Goal: Task Accomplishment & Management: Use online tool/utility

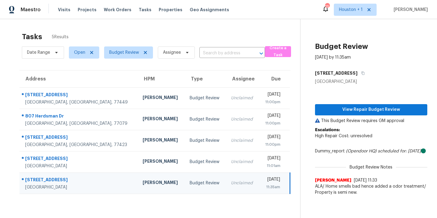
scroll to position [24, 0]
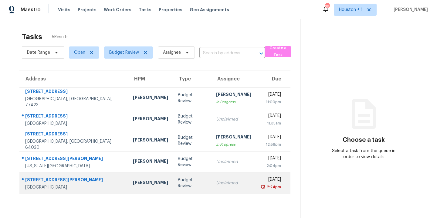
click at [133, 183] on div "[PERSON_NAME]" at bounding box center [150, 184] width 35 height 8
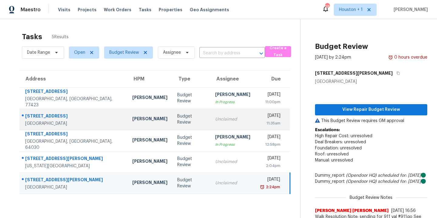
click at [132, 122] on div "[PERSON_NAME]" at bounding box center [149, 120] width 35 height 8
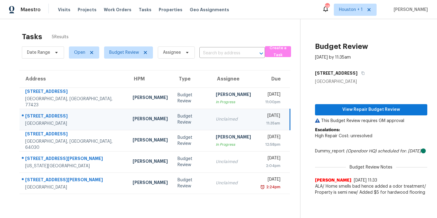
scroll to position [6, 0]
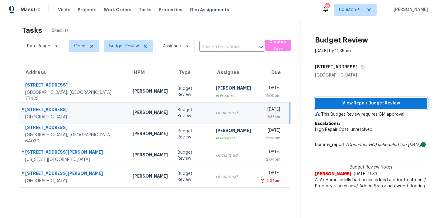
click at [359, 101] on span "View Repair Budget Review" at bounding box center [371, 104] width 103 height 8
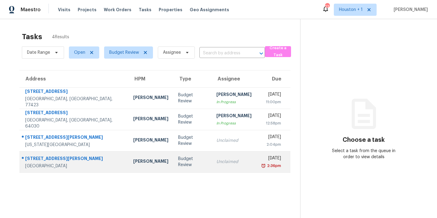
click at [128, 169] on td "[PERSON_NAME]" at bounding box center [150, 161] width 45 height 21
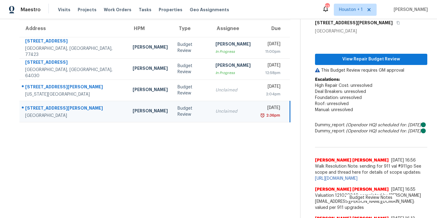
scroll to position [64, 0]
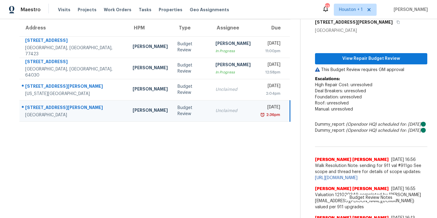
scroll to position [51, 0]
click at [348, 61] on span "View Repair Budget Review" at bounding box center [371, 59] width 103 height 8
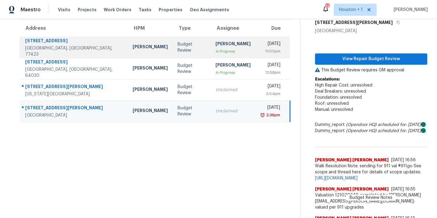
click at [133, 50] on div "Maria Zakharnitskaia" at bounding box center [150, 48] width 35 height 8
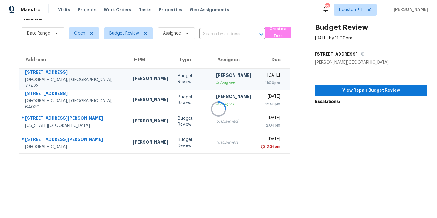
scroll to position [24, 0]
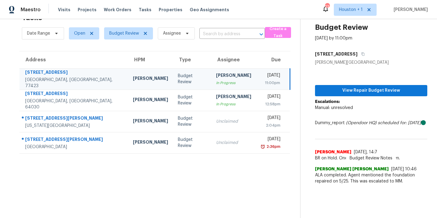
click at [170, 171] on section "Tasks 4 Results Date Range Open Budget Review Assignee ​ Create a Task Address …" at bounding box center [155, 114] width 291 height 208
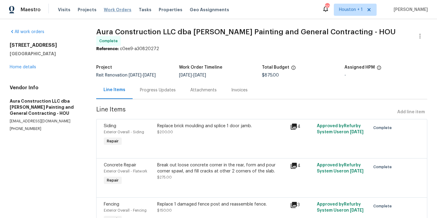
click at [110, 10] on span "Work Orders" at bounding box center [118, 10] width 28 height 6
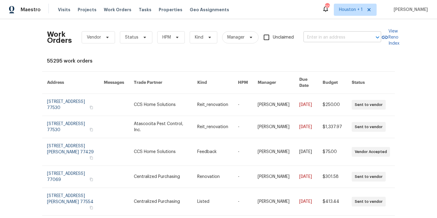
click at [354, 40] on input "text" at bounding box center [334, 37] width 61 height 9
type input "4026 reev"
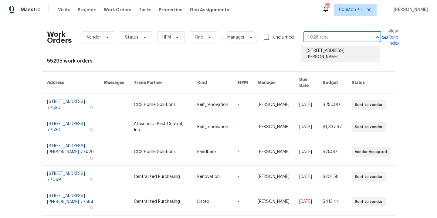
click at [344, 55] on li "4026 Reeves, Galveston, TX 77554" at bounding box center [341, 54] width 78 height 16
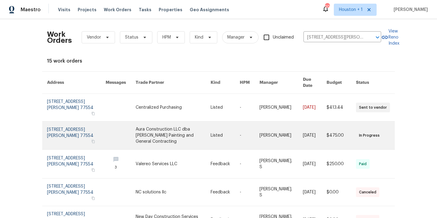
click at [176, 135] on link at bounding box center [173, 135] width 75 height 28
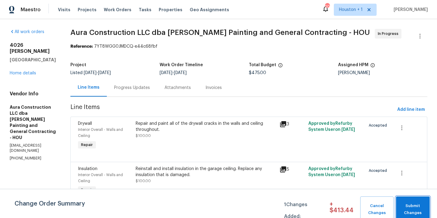
click at [425, 209] on span "Submit Changes" at bounding box center [413, 210] width 28 height 14
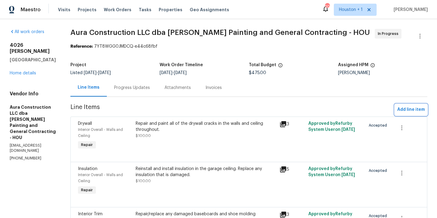
click at [413, 112] on span "Add line item" at bounding box center [412, 110] width 28 height 8
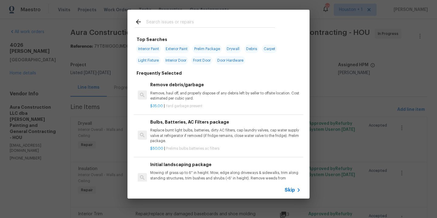
click at [182, 26] on input "text" at bounding box center [210, 22] width 129 height 9
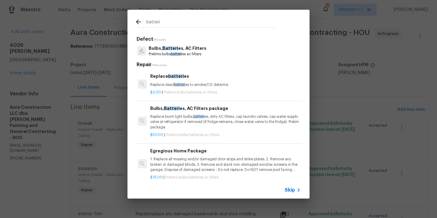
type input "batteri"
click at [182, 52] on p "Prelims bulbs batteri es ac filters" at bounding box center [178, 54] width 58 height 5
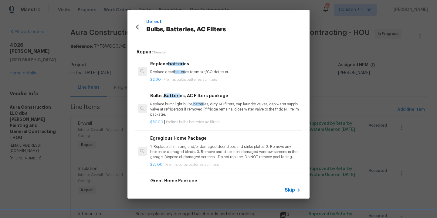
click at [190, 75] on div "$2.00 | Prelims bulbs batteries ac filters" at bounding box center [225, 79] width 151 height 8
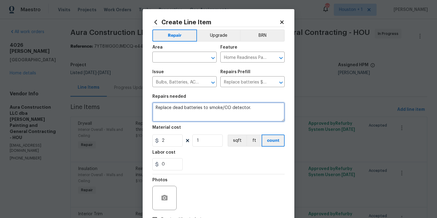
click at [255, 109] on textarea "Replace dead batteries to smoke/CO detector." at bounding box center [218, 111] width 132 height 19
drag, startPoint x: 256, startPoint y: 106, endPoint x: 220, endPoint y: 108, distance: 36.5
click at [219, 108] on textarea "Replace dead batteries to smoke/CO detector." at bounding box center [218, 111] width 132 height 19
click at [252, 111] on textarea "Replace dead batteries to smoke/CO detector." at bounding box center [218, 111] width 132 height 19
drag, startPoint x: 248, startPoint y: 108, endPoint x: 206, endPoint y: 108, distance: 42.2
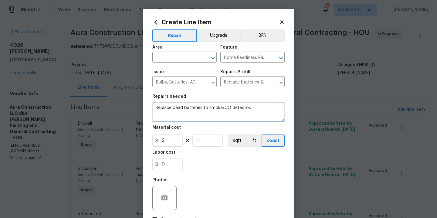
click at [206, 108] on textarea "Replace dead batteries to smoke/CO detector." at bounding box center [218, 111] width 132 height 19
type textarea "Replace dead batteries to front door lock (4 AA)"
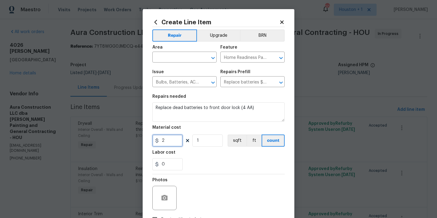
click at [172, 146] on input "2" at bounding box center [167, 141] width 30 height 12
click at [171, 145] on input "2" at bounding box center [167, 141] width 30 height 12
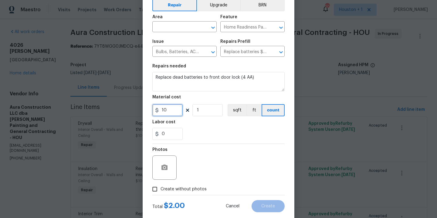
scroll to position [44, 0]
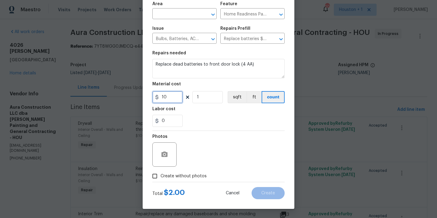
type input "10"
click at [188, 177] on span "Create without photos" at bounding box center [184, 176] width 46 height 6
click at [161, 177] on input "Create without photos" at bounding box center [155, 176] width 12 height 12
checkbox input "true"
click at [200, 159] on textarea at bounding box center [233, 154] width 103 height 24
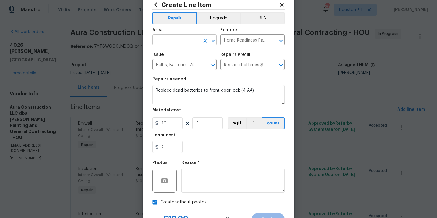
scroll to position [0, 0]
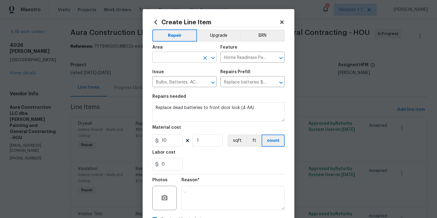
type textarea "."
click at [168, 59] on input "text" at bounding box center [175, 57] width 47 height 9
click at [173, 81] on li "Interior Overall" at bounding box center [182, 82] width 64 height 10
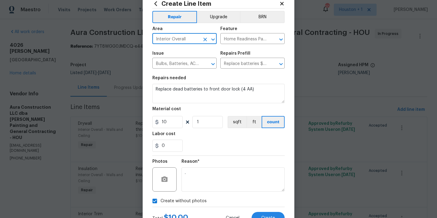
scroll to position [44, 0]
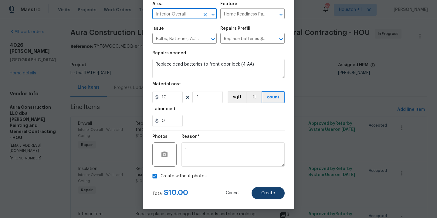
type input "Interior Overall"
click at [262, 193] on span "Create" at bounding box center [269, 193] width 14 height 5
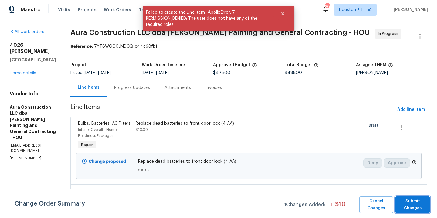
click at [414, 203] on span "Submit Changes" at bounding box center [413, 205] width 28 height 14
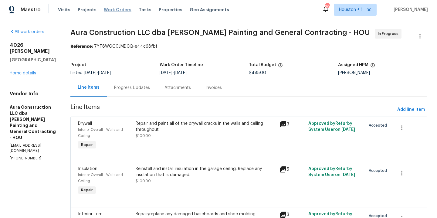
click at [104, 7] on span "Work Orders" at bounding box center [118, 10] width 28 height 6
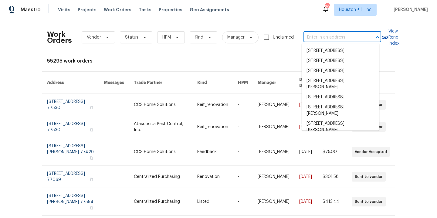
click at [350, 39] on input "text" at bounding box center [334, 37] width 61 height 9
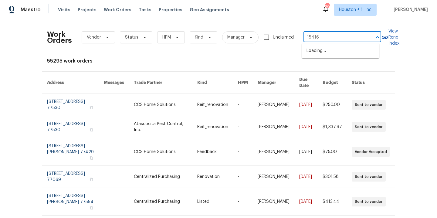
type input "15416 f"
click at [345, 55] on li "15416 Floyd St, Overland Park, KS 66223" at bounding box center [341, 54] width 78 height 16
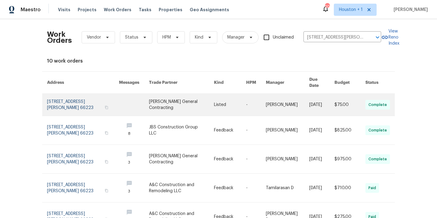
click at [149, 102] on link at bounding box center [181, 105] width 65 height 22
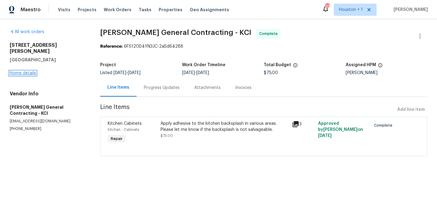
click at [19, 71] on link "Home details" at bounding box center [23, 73] width 26 height 4
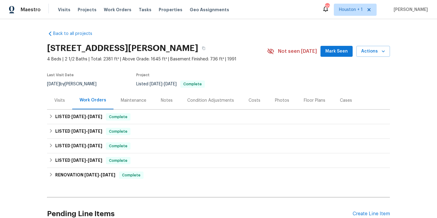
scroll to position [1, 0]
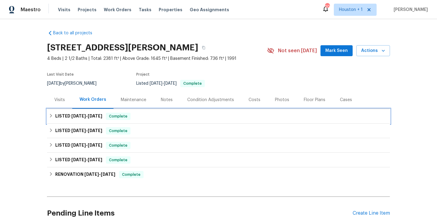
click at [90, 118] on span "9/22/25" at bounding box center [95, 116] width 15 height 4
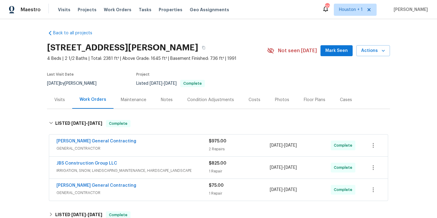
click at [22, 105] on div "Back to all projects 15416 Floyd St, Overland Park, KS 66223 4 Beds | 2 1/2 Bat…" at bounding box center [218, 118] width 437 height 199
click at [115, 15] on div "Visits Projects Work Orders Tasks Properties Geo Assignments" at bounding box center [147, 10] width 179 height 12
click at [113, 11] on span "Work Orders" at bounding box center [118, 10] width 28 height 6
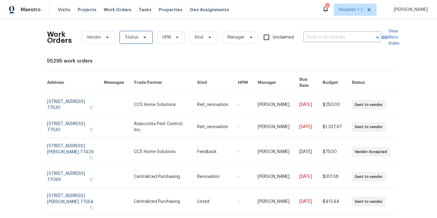
click at [132, 37] on span "Status" at bounding box center [131, 37] width 13 height 6
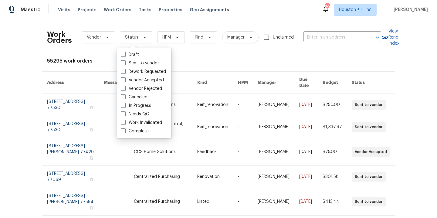
click at [136, 113] on label "Needs QC" at bounding box center [135, 114] width 28 height 6
click at [125, 113] on input "Needs QC" at bounding box center [123, 113] width 4 height 4
checkbox input "true"
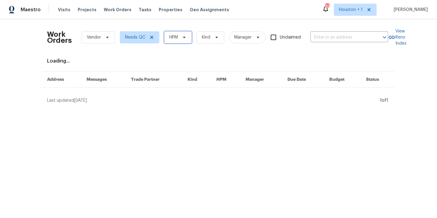
click at [182, 35] on icon at bounding box center [184, 37] width 5 height 5
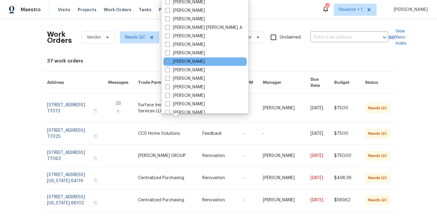
scroll to position [158, 0]
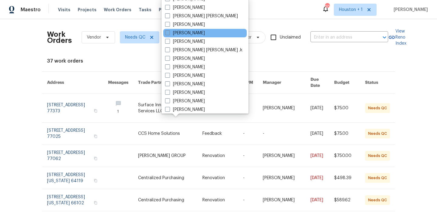
click at [191, 34] on label "[PERSON_NAME]" at bounding box center [185, 33] width 40 height 6
click at [169, 34] on input "[PERSON_NAME]" at bounding box center [167, 32] width 4 height 4
checkbox input "true"
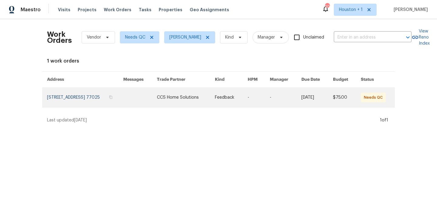
click at [190, 96] on link at bounding box center [186, 97] width 58 height 19
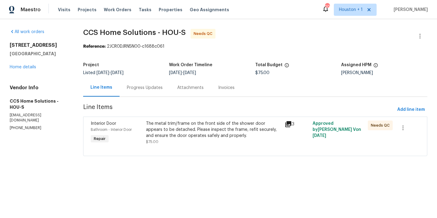
click at [185, 132] on div "The metal trim/frame on the front side of the shower door appears to be detache…" at bounding box center [213, 130] width 135 height 18
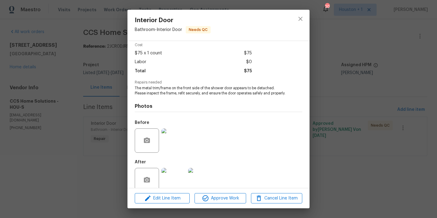
scroll to position [41, 0]
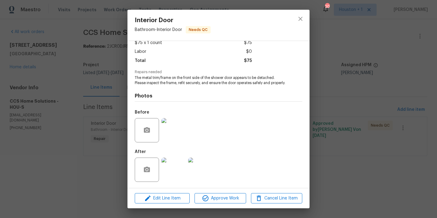
click at [177, 172] on img at bounding box center [174, 170] width 24 height 24
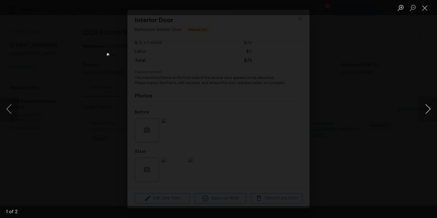
click at [428, 108] on button "Next image" at bounding box center [428, 109] width 18 height 24
click at [417, 91] on div "Lightbox" at bounding box center [218, 109] width 437 height 218
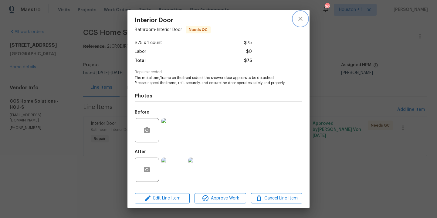
click at [300, 19] on icon "close" at bounding box center [300, 18] width 7 height 7
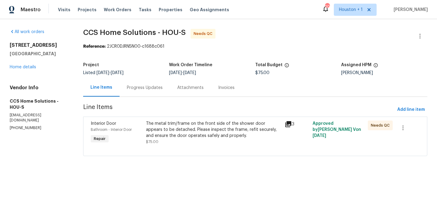
click at [290, 25] on div "All work orders 3701 Main Plaza Dr Houston, TX 77025 Home details Vendor Info C…" at bounding box center [218, 96] width 437 height 154
click at [275, 44] on div "Reference: 2JCR0DJRN5N00-c1688c061" at bounding box center [255, 46] width 344 height 6
click at [110, 8] on span "Work Orders" at bounding box center [118, 10] width 28 height 6
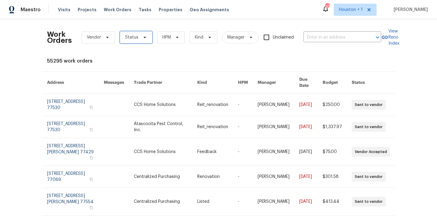
click at [132, 40] on span "Status" at bounding box center [136, 37] width 33 height 12
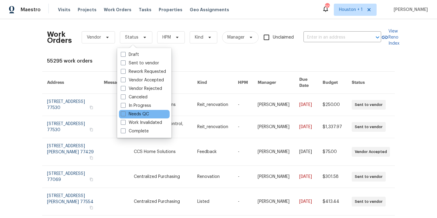
click at [137, 118] on div "Needs QC" at bounding box center [144, 114] width 51 height 9
click at [142, 116] on label "Needs QC" at bounding box center [135, 114] width 28 height 6
click at [125, 115] on input "Needs QC" at bounding box center [123, 113] width 4 height 4
checkbox input "true"
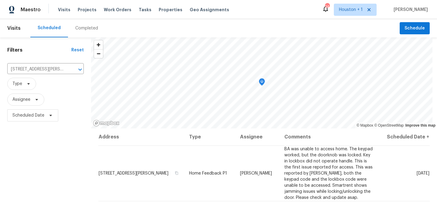
click at [82, 31] on div "Completed" at bounding box center [86, 28] width 37 height 18
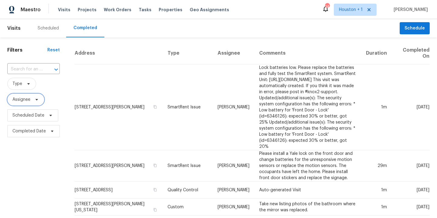
click at [29, 98] on span "Assignee" at bounding box center [21, 100] width 18 height 6
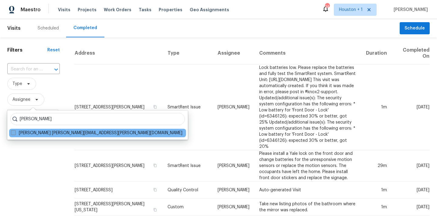
type input "stephen lacy"
click at [27, 135] on label "Stephen Lacy stephen.lacy@opendoor.com" at bounding box center [97, 133] width 172 height 6
click at [15, 134] on input "Stephen Lacy stephen.lacy@opendoor.com" at bounding box center [13, 132] width 4 height 4
checkbox input "true"
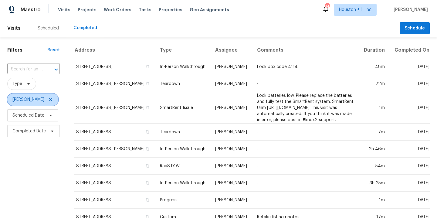
click at [48, 99] on icon at bounding box center [50, 99] width 5 height 5
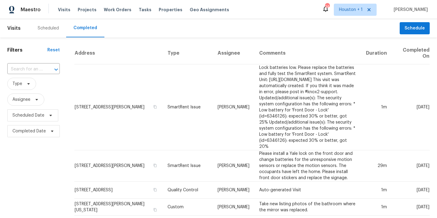
click at [47, 26] on div "Scheduled" at bounding box center [48, 28] width 21 height 6
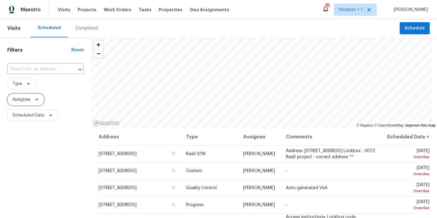
click at [23, 100] on span "Assignee" at bounding box center [21, 100] width 18 height 6
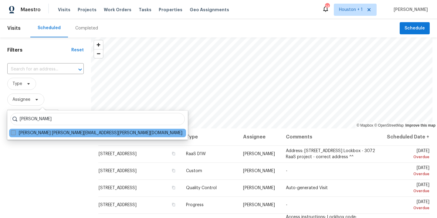
type input "stephen lacy"
click at [27, 133] on label "Stephen Lacy stephen.lacy@opendoor.com" at bounding box center [97, 133] width 172 height 6
click at [15, 133] on input "Stephen Lacy stephen.lacy@opendoor.com" at bounding box center [13, 132] width 4 height 4
checkbox input "true"
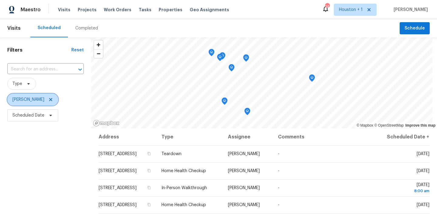
click at [48, 99] on icon at bounding box center [50, 99] width 5 height 5
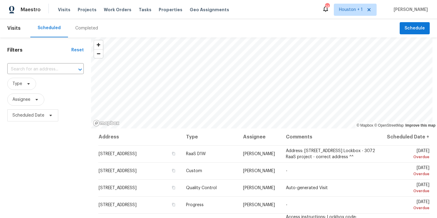
click at [84, 29] on div "Completed" at bounding box center [86, 28] width 23 height 6
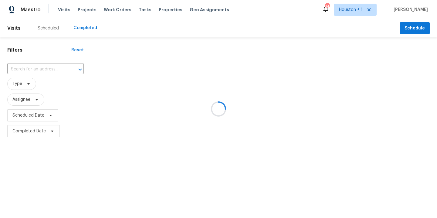
click at [35, 71] on div at bounding box center [218, 109] width 437 height 218
click at [33, 70] on div at bounding box center [218, 109] width 437 height 218
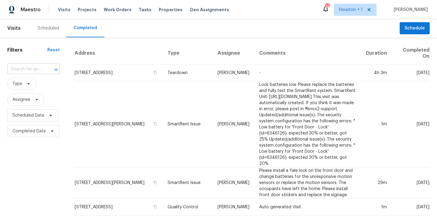
click at [33, 70] on input "text" at bounding box center [25, 69] width 36 height 9
type input "6214 c"
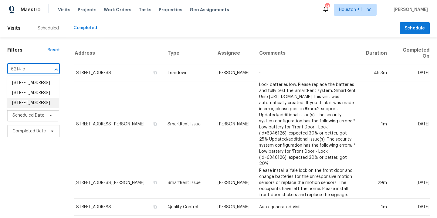
click at [40, 108] on li "6214 Clayridge Dr, Houston, TX 77053" at bounding box center [33, 103] width 52 height 10
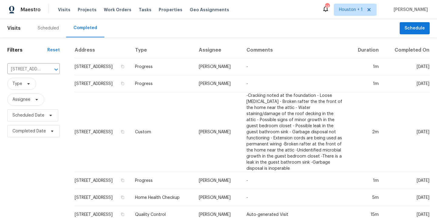
click at [50, 29] on div "Scheduled" at bounding box center [48, 28] width 21 height 6
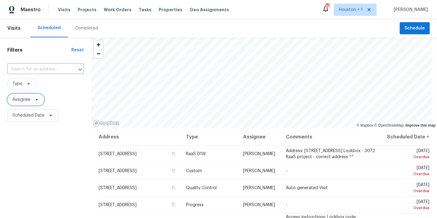
click at [23, 100] on span "Assignee" at bounding box center [21, 100] width 18 height 6
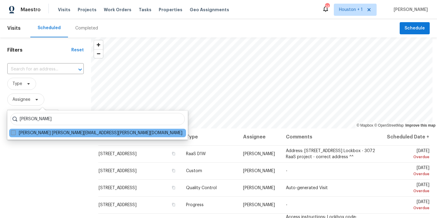
type input "stephen lacy"
click at [51, 135] on label "Stephen Lacy stephen.lacy@opendoor.com" at bounding box center [97, 133] width 172 height 6
click at [15, 134] on input "Stephen Lacy stephen.lacy@opendoor.com" at bounding box center [13, 132] width 4 height 4
checkbox input "true"
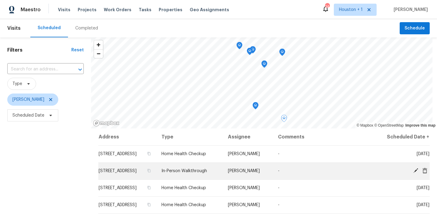
scroll to position [9, 0]
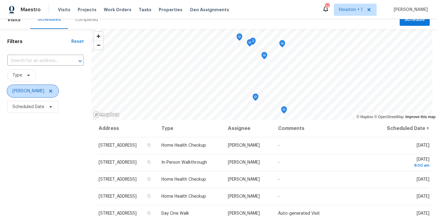
click at [48, 91] on icon at bounding box center [50, 91] width 5 height 5
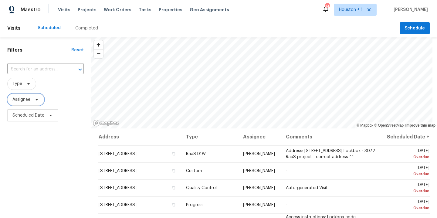
click at [19, 98] on span "Assignee" at bounding box center [21, 100] width 18 height 6
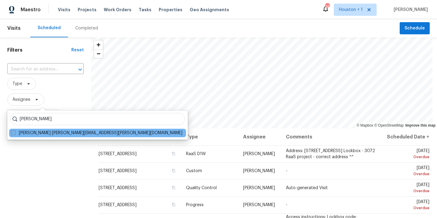
type input "andy taylo"
click at [39, 133] on label "Andy Taylor andy.taylor@opendoor.com" at bounding box center [97, 133] width 172 height 6
click at [15, 133] on input "Andy Taylor andy.taylor@opendoor.com" at bounding box center [13, 132] width 4 height 4
checkbox input "true"
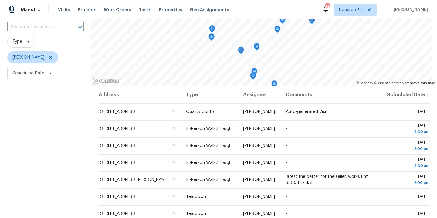
scroll to position [48, 0]
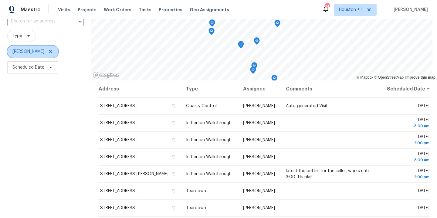
click at [48, 52] on icon at bounding box center [50, 51] width 5 height 5
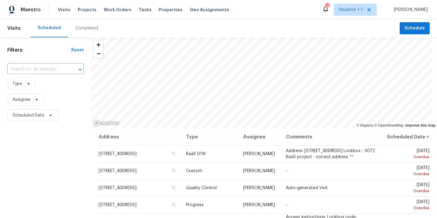
click at [46, 153] on div "Filters Reset ​ Type Assignee Scheduled Date" at bounding box center [45, 169] width 91 height 265
click at [81, 26] on div "Completed" at bounding box center [86, 28] width 23 height 6
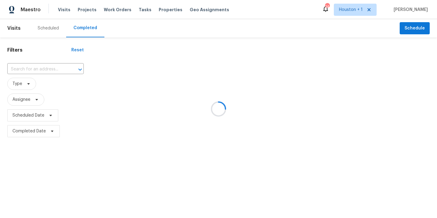
click at [45, 67] on div at bounding box center [218, 109] width 437 height 218
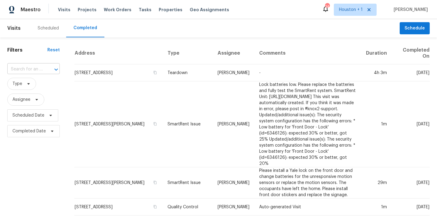
click at [44, 69] on div at bounding box center [52, 69] width 16 height 9
type input "8412 e 10"
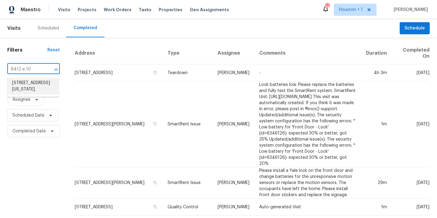
click at [42, 86] on li "8412 E 103rd Ter, Kansas City, MO 64134" at bounding box center [33, 86] width 52 height 16
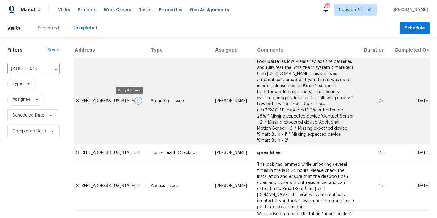
click at [137, 101] on icon "button" at bounding box center [138, 100] width 3 height 3
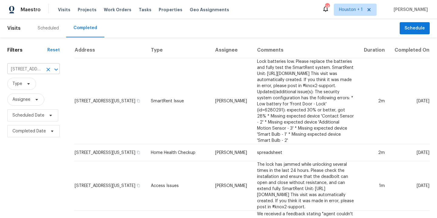
click at [25, 70] on input "8412 E 103rd Ter, Kansas City, MO 64134" at bounding box center [25, 69] width 36 height 9
type input "17604 e"
click at [21, 88] on li "17604 E 19th Street Ct S, Independence, MO 64057" at bounding box center [33, 83] width 52 height 10
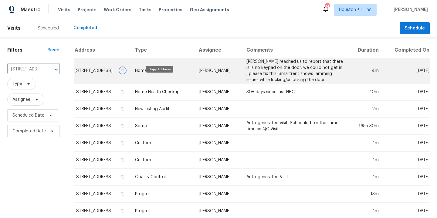
click at [125, 72] on icon "button" at bounding box center [123, 71] width 4 height 4
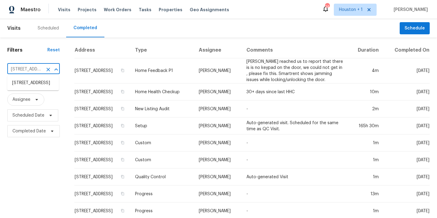
click at [26, 70] on input "17604 E 19th Street Ct S, Independence, MO 64057" at bounding box center [25, 69] width 36 height 9
type input "1724 gra"
click at [22, 88] on li "1724 Grand Ave, Leavenworth, KS 66048" at bounding box center [33, 83] width 52 height 10
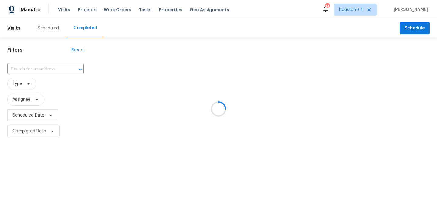
type input "1724 Grand Ave, Leavenworth, KS 66048"
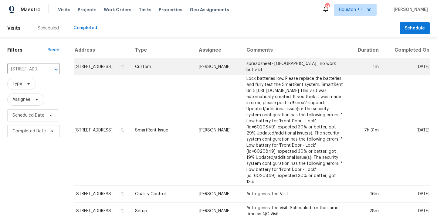
click at [242, 73] on td "spreadsheet- UC , no work but visit" at bounding box center [295, 66] width 107 height 17
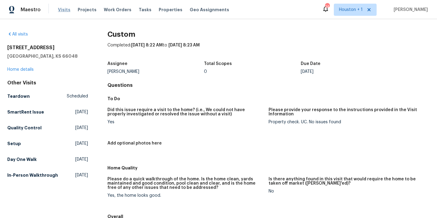
click at [62, 11] on span "Visits" at bounding box center [64, 10] width 12 height 6
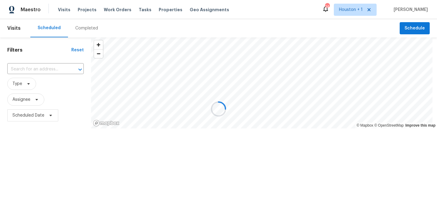
click at [92, 28] on div "Completed" at bounding box center [86, 28] width 23 height 6
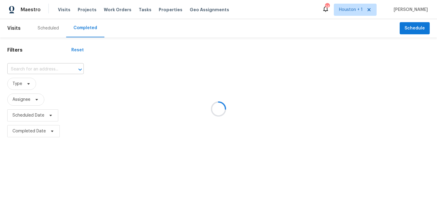
click at [77, 67] on icon "Open" at bounding box center [80, 69] width 7 height 7
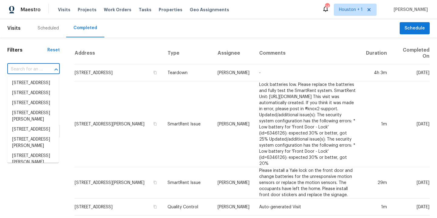
click at [20, 71] on input "text" at bounding box center [25, 69] width 36 height 9
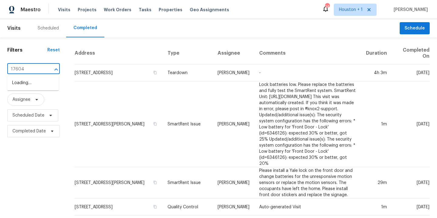
type input "17604 e"
click at [26, 87] on li "17604 E 19th Street Ct S, Independence, MO 64057" at bounding box center [33, 83] width 52 height 10
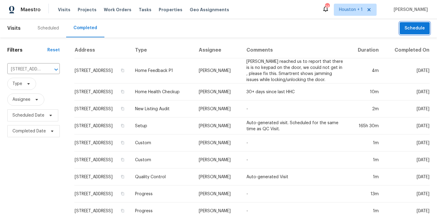
click at [415, 29] on span "Schedule" at bounding box center [415, 29] width 20 height 8
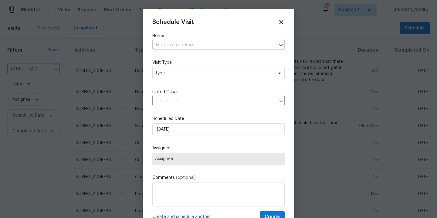
click at [163, 46] on input "text" at bounding box center [209, 44] width 115 height 9
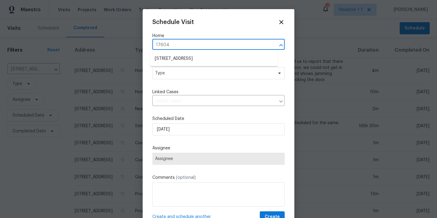
type input "17604 E"
click at [174, 57] on li "17604 E 19th Street Ct S, Independence, MO 64057" at bounding box center [214, 59] width 128 height 10
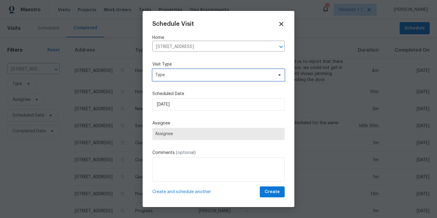
click at [174, 70] on span "Type" at bounding box center [218, 75] width 132 height 12
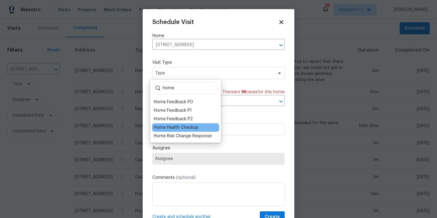
type input "home"
click at [180, 126] on div "Home Health Checkup" at bounding box center [176, 128] width 45 height 6
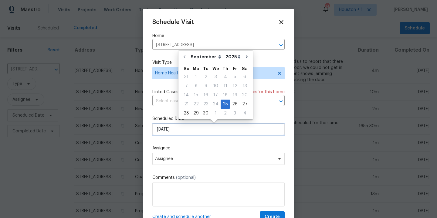
click at [186, 130] on input "9/25/2025" at bounding box center [218, 129] width 132 height 12
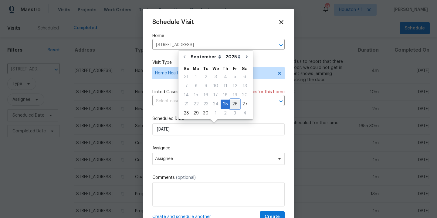
click at [233, 104] on div "26" at bounding box center [235, 104] width 10 height 9
type input "9/26/2025"
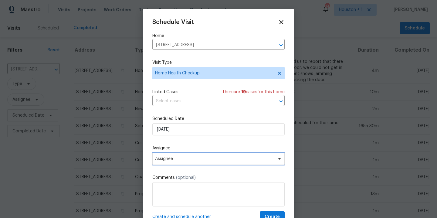
click at [194, 161] on span "Assignee" at bounding box center [214, 158] width 119 height 5
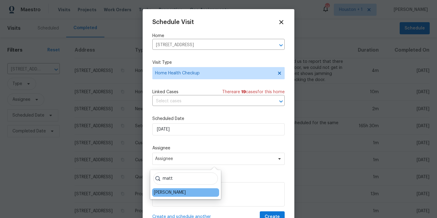
type input "matt"
click at [162, 194] on div "Matt McEvoy" at bounding box center [170, 193] width 32 height 6
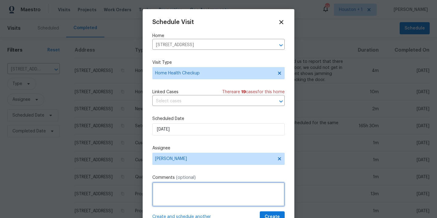
click at [171, 189] on textarea at bounding box center [218, 194] width 132 height 24
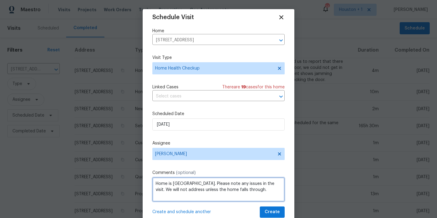
scroll to position [11, 0]
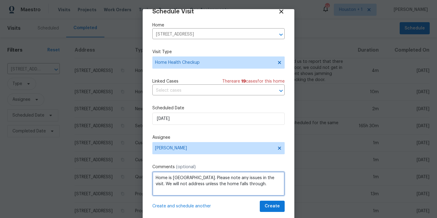
type textarea "Home is UC. Please note any issues in the visit. We will not address unless the…"
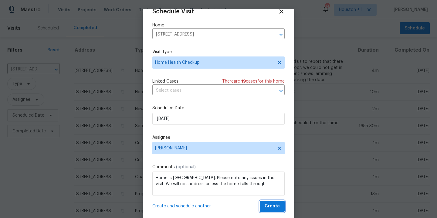
click at [266, 209] on span "Create" at bounding box center [272, 207] width 15 height 8
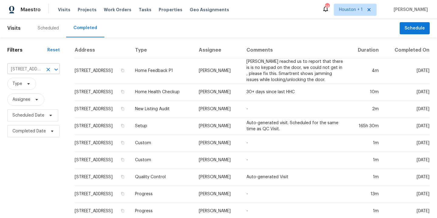
click at [19, 69] on input "17604 E 19th Street Ct S, Independence, MO 64057" at bounding box center [25, 69] width 36 height 9
type input "131 brook"
click at [27, 88] on li "131 Brookridge St, Lansing, KS 66043" at bounding box center [33, 83] width 52 height 10
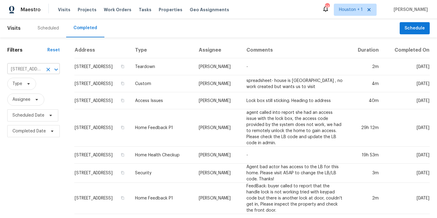
click at [25, 70] on input "131 Brookridge St, Lansing, KS 66043" at bounding box center [25, 69] width 36 height 9
type input "3811 wyan"
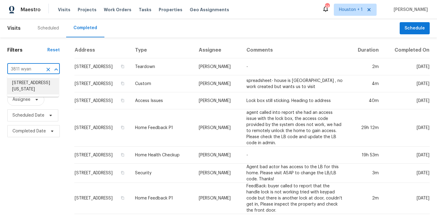
click at [21, 83] on li "3811 Wyandotte Ave, Kansas City, KS 66106" at bounding box center [33, 86] width 52 height 16
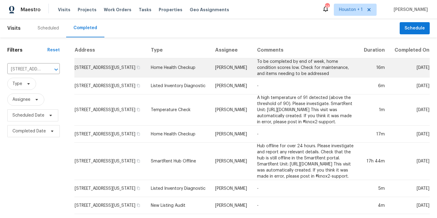
click at [257, 77] on td "To be completed by end of week, home condition scores low. Check for maintenanc…" at bounding box center [305, 67] width 107 height 19
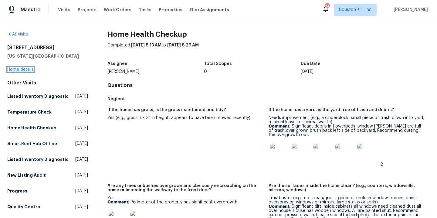
click at [17, 71] on link "Home details" at bounding box center [20, 69] width 26 height 4
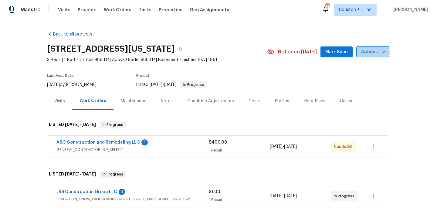
click at [370, 53] on span "Actions" at bounding box center [373, 52] width 24 height 8
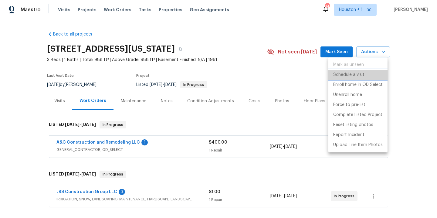
click at [355, 75] on p "Schedule a visit" at bounding box center [349, 75] width 31 height 6
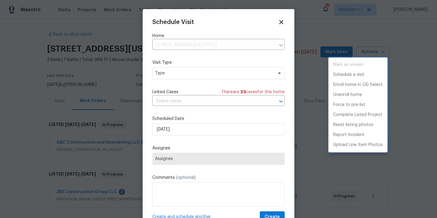
click at [183, 76] on div at bounding box center [218, 109] width 437 height 218
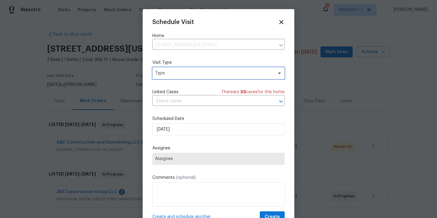
click at [180, 74] on span "Type" at bounding box center [214, 73] width 118 height 6
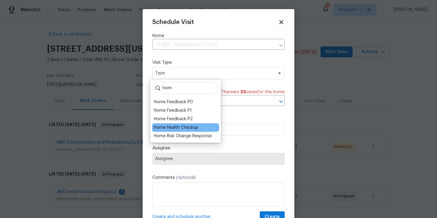
type input "hom"
click at [180, 129] on div "Home Health Checkup" at bounding box center [176, 128] width 45 height 6
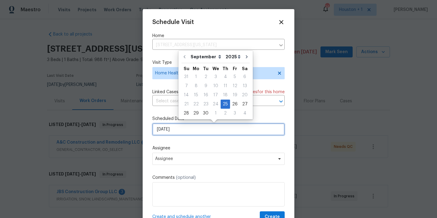
click at [192, 131] on input "9/25/2025" at bounding box center [218, 129] width 132 height 12
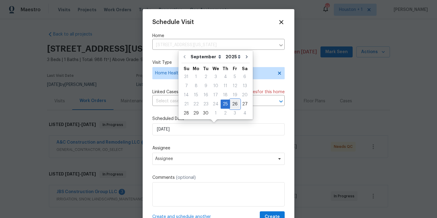
click at [235, 104] on div "26" at bounding box center [235, 104] width 10 height 9
type input "9/26/2025"
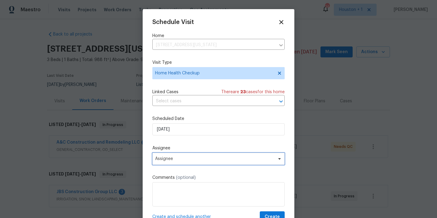
click at [205, 154] on span "Assignee" at bounding box center [218, 159] width 132 height 12
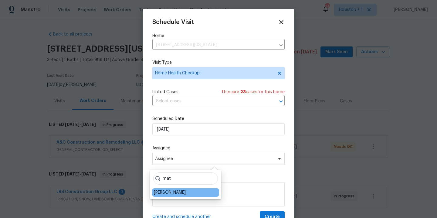
type input "mat"
click at [173, 193] on div "Matt McEvoy" at bounding box center [170, 193] width 32 height 6
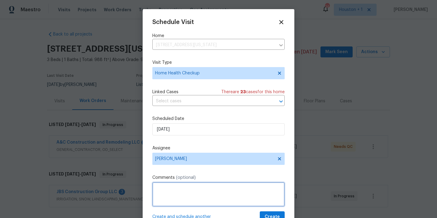
click at [184, 198] on textarea at bounding box center [218, 194] width 132 height 24
type textarea "P"
click at [166, 189] on textarea "Please provide a list of issues" at bounding box center [218, 194] width 132 height 24
type textarea "Please check condition of the home and provide a list of issues"
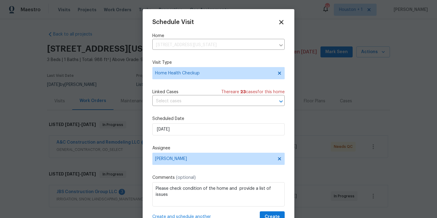
click at [279, 22] on icon at bounding box center [281, 22] width 4 height 4
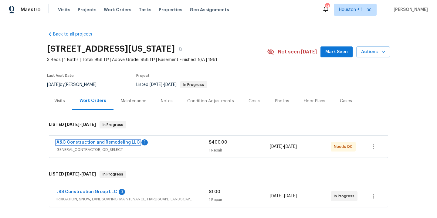
click at [78, 143] on link "A&C Construction and Remodeling LLC" at bounding box center [98, 142] width 84 height 4
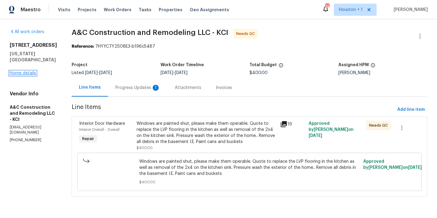
click at [21, 71] on link "Home details" at bounding box center [23, 73] width 26 height 4
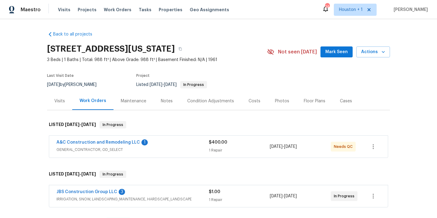
click at [169, 104] on div "Notes" at bounding box center [167, 101] width 26 height 18
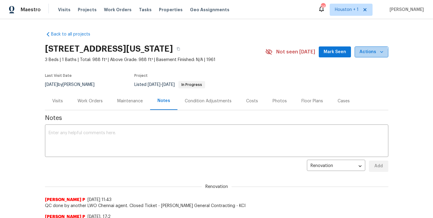
click at [367, 56] on button "Actions" at bounding box center [371, 51] width 34 height 11
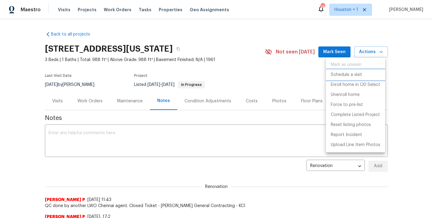
click at [352, 75] on p "Schedule a visit" at bounding box center [346, 75] width 31 height 6
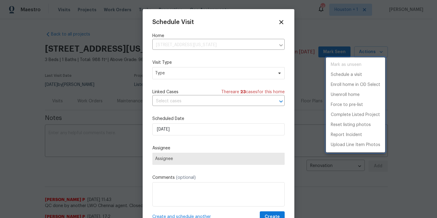
click at [181, 72] on div at bounding box center [218, 109] width 437 height 218
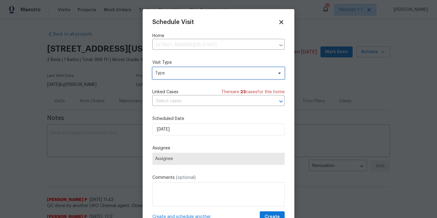
click at [182, 73] on span "Type" at bounding box center [214, 73] width 118 height 6
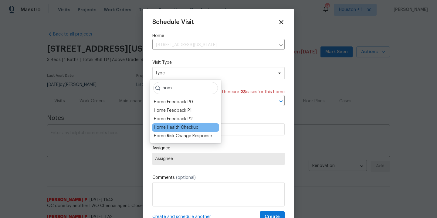
type input "hom"
click at [193, 126] on div "Home Health Checkup" at bounding box center [176, 128] width 45 height 6
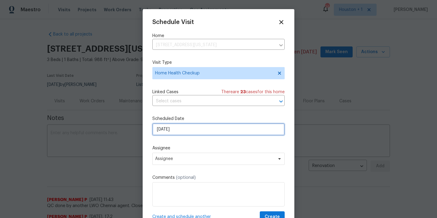
click at [193, 131] on input "9/25/2025" at bounding box center [218, 129] width 132 height 12
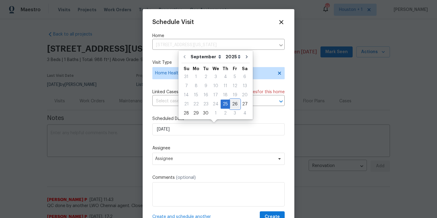
click at [236, 105] on div "26" at bounding box center [235, 104] width 10 height 9
type input "9/26/2025"
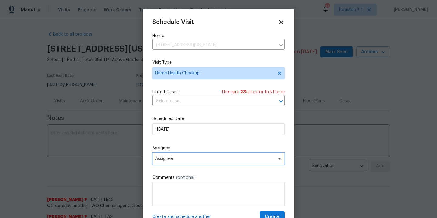
click at [200, 158] on span "Assignee" at bounding box center [214, 158] width 119 height 5
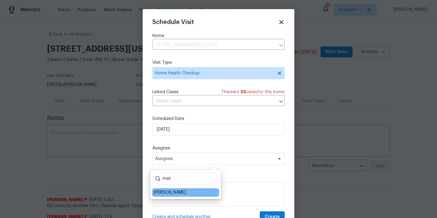
type input "mat"
click at [162, 194] on div "Matt McEvoy" at bounding box center [170, 193] width 32 height 6
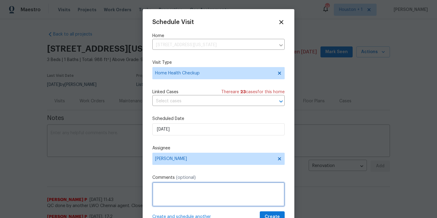
click at [175, 190] on textarea at bounding box center [218, 194] width 132 height 24
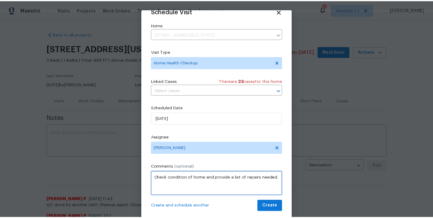
scroll to position [13, 0]
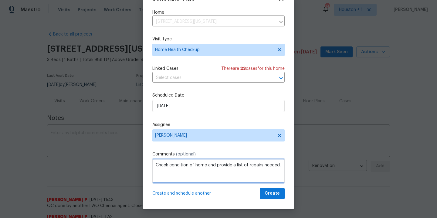
type textarea "Check condition of home and provide a list of repairs needed."
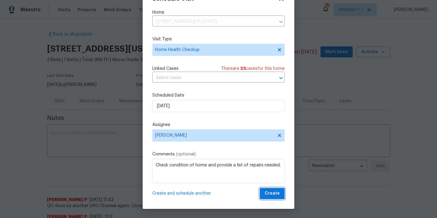
click at [266, 193] on span "Create" at bounding box center [272, 194] width 15 height 8
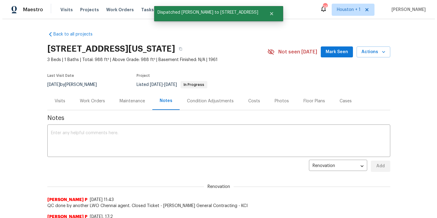
scroll to position [0, 0]
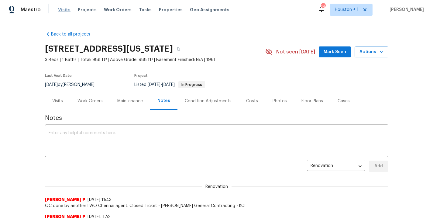
click at [63, 9] on span "Visits" at bounding box center [64, 10] width 12 height 6
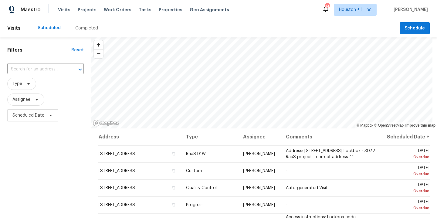
click at [81, 27] on div "Completed" at bounding box center [86, 28] width 23 height 6
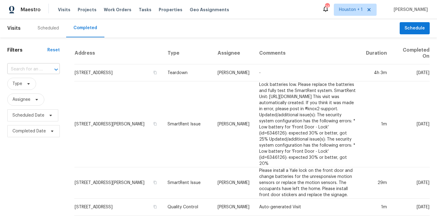
click at [46, 67] on div at bounding box center [52, 69] width 16 height 9
type input "9412 e"
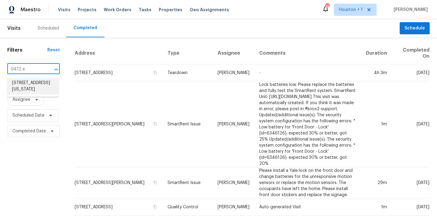
click at [33, 82] on li "9412 E 43rd St, Kansas City, MO 64133" at bounding box center [33, 86] width 52 height 16
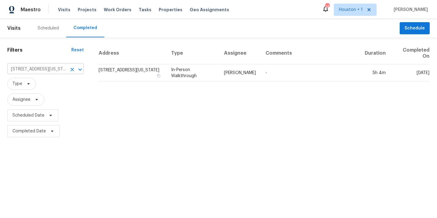
click at [41, 71] on input "9412 E 43rd St, Kansas City, MO 64133" at bounding box center [37, 69] width 60 height 9
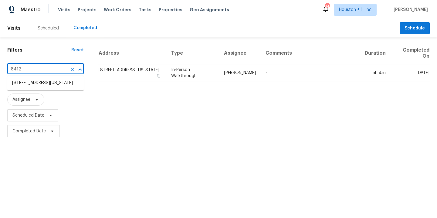
type input "8412 e"
click at [25, 88] on li "8412 E 103rd Ter, Kansas City, MO 64134" at bounding box center [45, 83] width 77 height 10
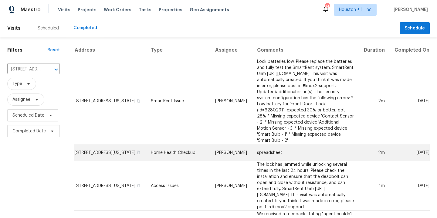
click at [306, 144] on td "spreadsheet" at bounding box center [305, 152] width 107 height 17
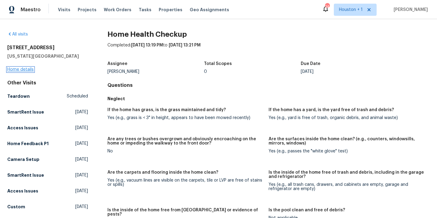
click at [13, 70] on link "Home details" at bounding box center [20, 69] width 26 height 4
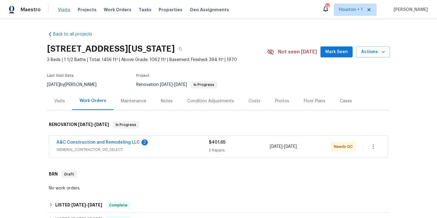
click at [60, 8] on span "Visits" at bounding box center [64, 10] width 12 height 6
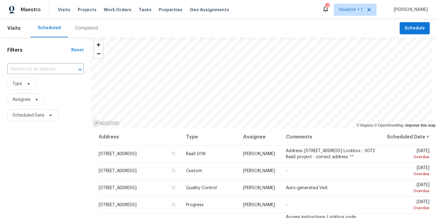
click at [79, 30] on div "Completed" at bounding box center [86, 28] width 23 height 6
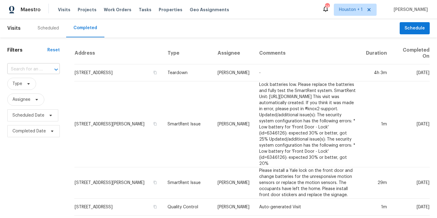
click at [39, 69] on input "text" at bounding box center [25, 69] width 36 height 9
type input "8412 e"
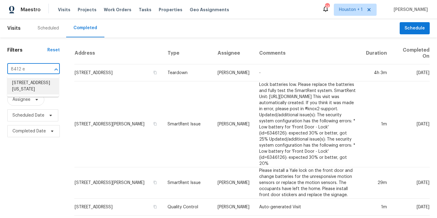
click at [35, 83] on li "8412 E 103rd Ter, Kansas City, MO 64134" at bounding box center [33, 86] width 52 height 16
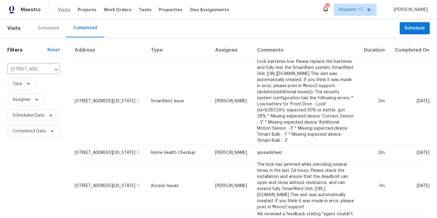
click at [62, 10] on span "Visits" at bounding box center [64, 10] width 12 height 6
click at [37, 73] on input "8412 E 103rd Ter, Kansas City, MO 64134" at bounding box center [25, 69] width 36 height 9
type input "17604"
click at [29, 81] on li "17604 E 19th Street Ct S, Independence, MO 64057" at bounding box center [33, 83] width 52 height 10
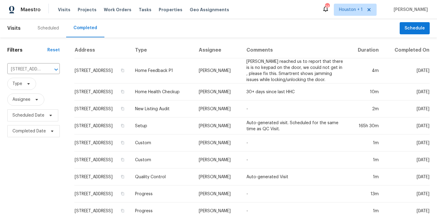
click at [50, 27] on div "Scheduled" at bounding box center [48, 28] width 21 height 6
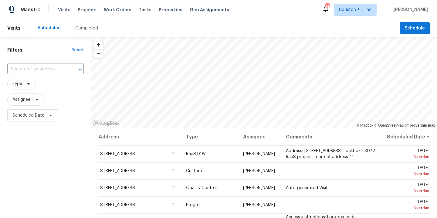
click at [78, 32] on div "Completed" at bounding box center [86, 28] width 37 height 18
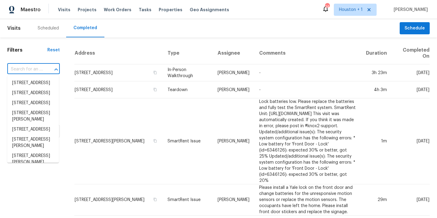
click at [33, 70] on input "text" at bounding box center [25, 69] width 36 height 9
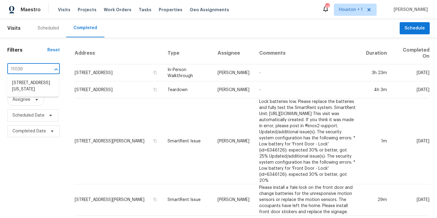
type input "11039 n"
click at [30, 89] on li "11039 N Auden Cir, Missouri City, TX 77459" at bounding box center [33, 86] width 52 height 16
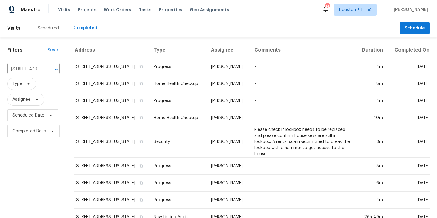
click at [46, 26] on div "Scheduled" at bounding box center [48, 28] width 21 height 6
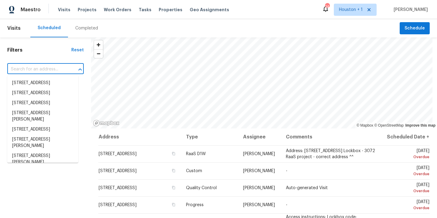
click at [31, 70] on input "text" at bounding box center [37, 69] width 60 height 9
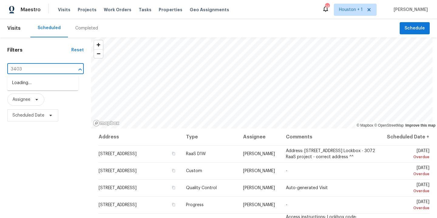
type input "3403 s"
click at [36, 98] on li "3403 Satin Leaf Ln, Richmond, TX 77469" at bounding box center [42, 93] width 71 height 10
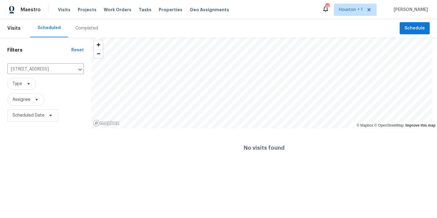
click at [80, 30] on div "Completed" at bounding box center [86, 28] width 23 height 6
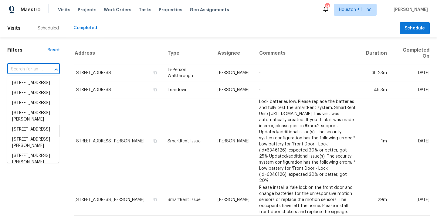
click at [23, 70] on input "text" at bounding box center [25, 69] width 36 height 9
type input "3403 sa"
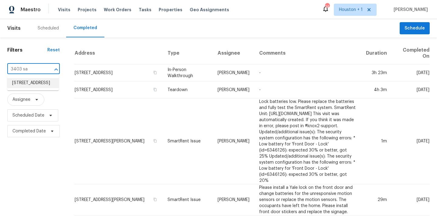
click at [36, 87] on li "3403 Satin Leaf Ln, Richmond, TX 77469" at bounding box center [33, 83] width 52 height 10
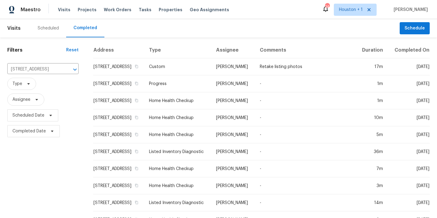
click at [46, 27] on div "Scheduled" at bounding box center [48, 28] width 21 height 6
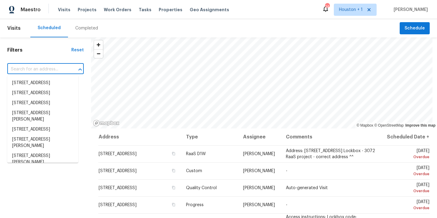
click at [34, 70] on input "text" at bounding box center [37, 69] width 60 height 9
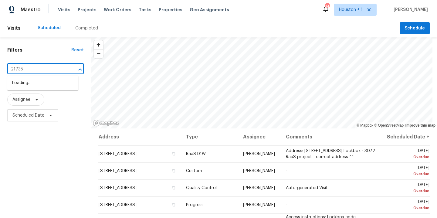
type input "21735 s"
click at [32, 85] on li "21735 Sierra Long Dr, Richmond, TX 77407" at bounding box center [42, 83] width 71 height 10
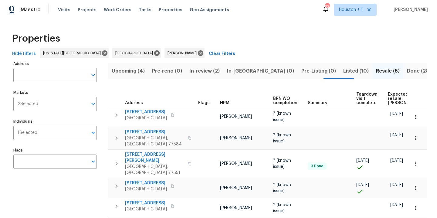
click at [208, 74] on span "In-review (2)" at bounding box center [205, 71] width 30 height 9
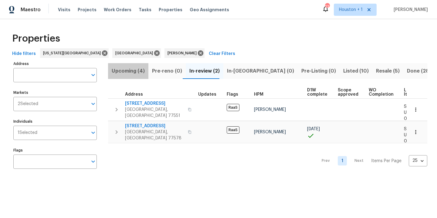
click at [136, 72] on span "Upcoming (4)" at bounding box center [128, 71] width 33 height 9
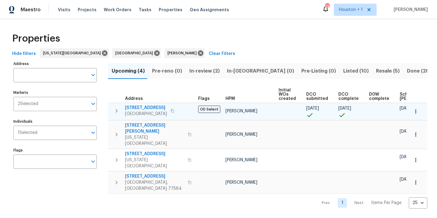
click at [414, 108] on button "button" at bounding box center [415, 111] width 13 height 13
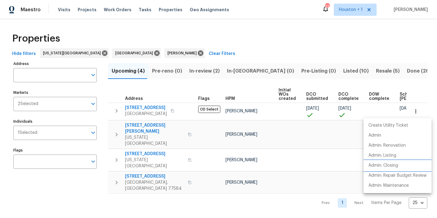
click at [385, 162] on li "Admin: Closing" at bounding box center [398, 166] width 68 height 10
click at [252, 29] on div at bounding box center [218, 109] width 437 height 218
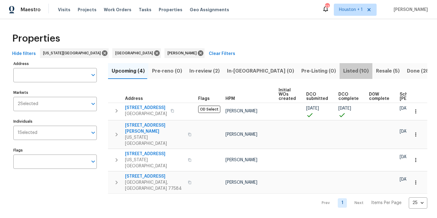
click at [344, 70] on span "Listed (10)" at bounding box center [357, 71] width 26 height 9
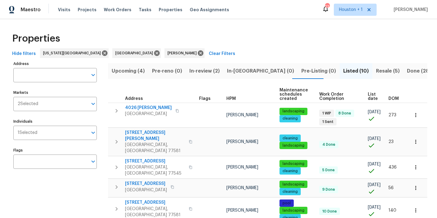
scroll to position [1, 0]
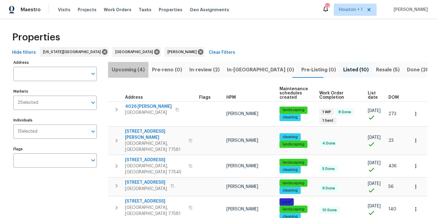
click at [135, 69] on span "Upcoming (4)" at bounding box center [128, 70] width 33 height 9
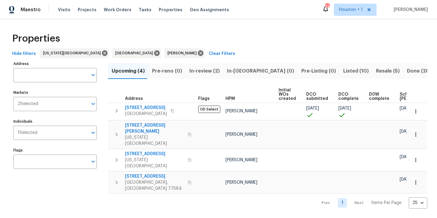
click at [260, 32] on div "Properties" at bounding box center [219, 38] width 418 height 19
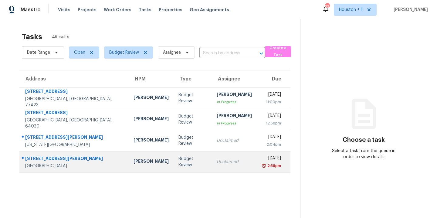
click at [134, 165] on div "[PERSON_NAME]" at bounding box center [151, 162] width 35 height 8
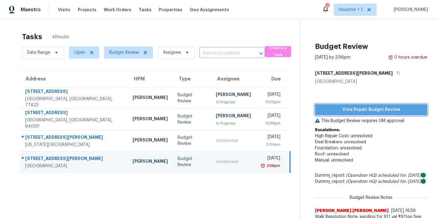
click at [358, 108] on span "View Repair Budget Review" at bounding box center [371, 110] width 103 height 8
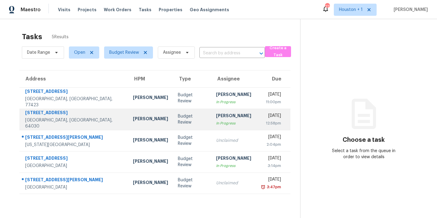
click at [133, 122] on div "[PERSON_NAME]" at bounding box center [150, 120] width 35 height 8
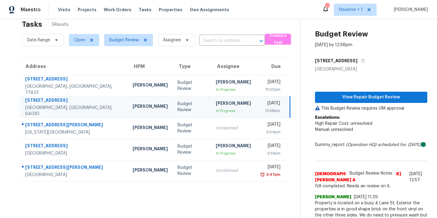
scroll to position [12, 0]
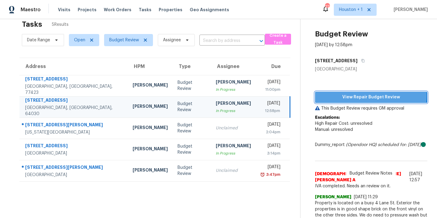
click at [358, 95] on span "View Repair Budget Review" at bounding box center [371, 98] width 103 height 8
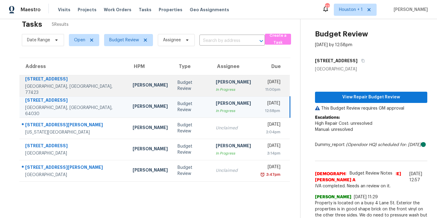
click at [37, 83] on div "[STREET_ADDRESS]" at bounding box center [74, 80] width 98 height 8
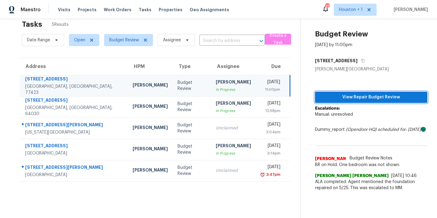
click at [348, 96] on span "View Repair Budget Review" at bounding box center [371, 98] width 103 height 8
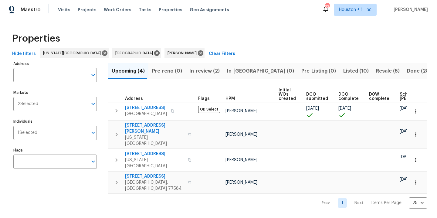
click at [344, 73] on span "Listed (10)" at bounding box center [357, 71] width 26 height 9
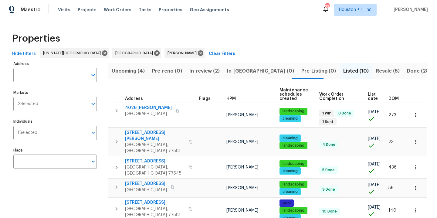
click at [376, 70] on span "Resale (5)" at bounding box center [388, 71] width 24 height 9
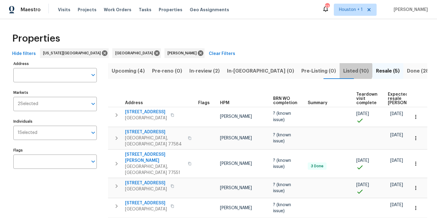
click at [344, 70] on span "Listed (10)" at bounding box center [357, 71] width 26 height 9
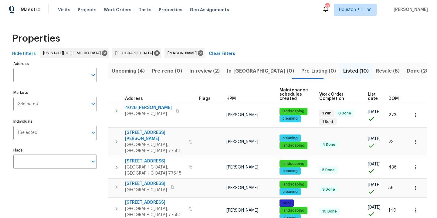
click at [396, 99] on span "DOM" at bounding box center [394, 99] width 10 height 4
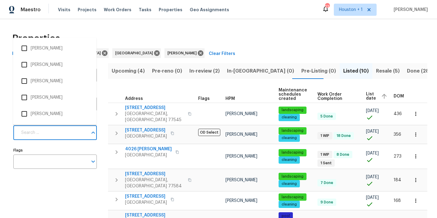
click at [48, 139] on input "Individuals" at bounding box center [53, 133] width 70 height 14
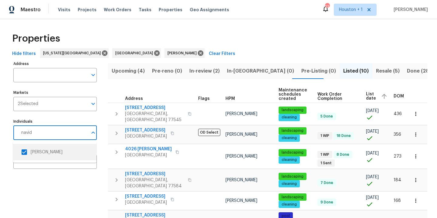
type input "navid"
click at [39, 153] on li "[PERSON_NAME]" at bounding box center [55, 152] width 74 height 13
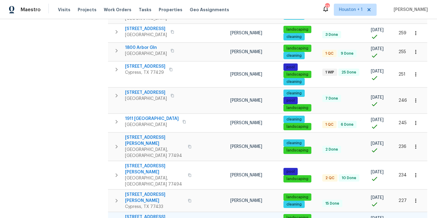
scroll to position [308, 0]
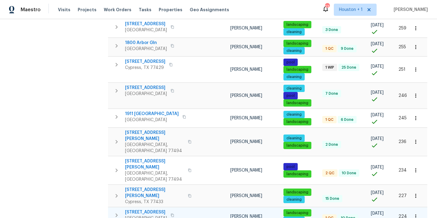
click at [147, 209] on span "15815 La Cabana Dr" at bounding box center [146, 212] width 42 height 6
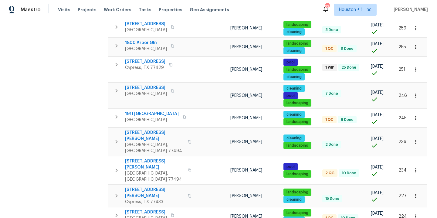
click at [75, 108] on div "Address Address Markets 2 Selected Markets Individuals Individuals Flags Flags" at bounding box center [58, 63] width 91 height 622
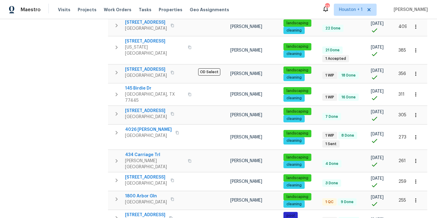
scroll to position [0, 0]
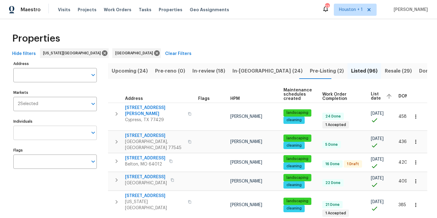
click at [40, 137] on input "Individuals" at bounding box center [50, 133] width 74 height 14
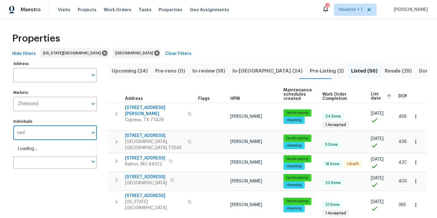
type input "navid"
click at [36, 149] on li "[PERSON_NAME]" at bounding box center [55, 152] width 74 height 13
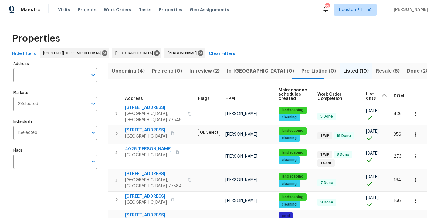
click at [2, 139] on div "Properties Hide filters Kansas City Houston Navid Ranjbar Clear Filters Address…" at bounding box center [218, 184] width 437 height 331
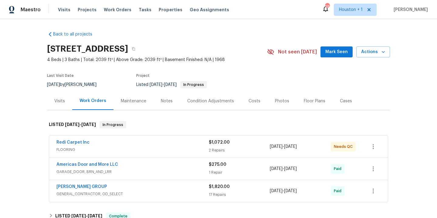
click at [163, 101] on div "Notes" at bounding box center [167, 101] width 12 height 6
